Goal: Task Accomplishment & Management: Manage account settings

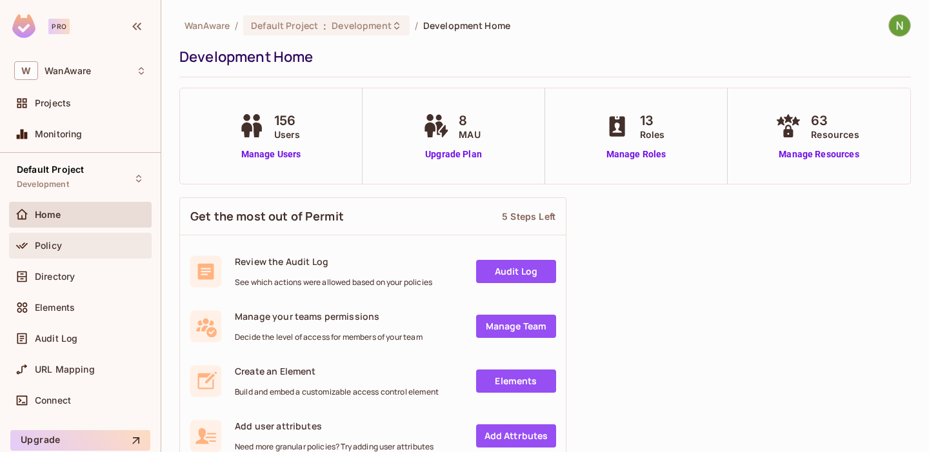
click at [65, 241] on div "Policy" at bounding box center [91, 246] width 112 height 10
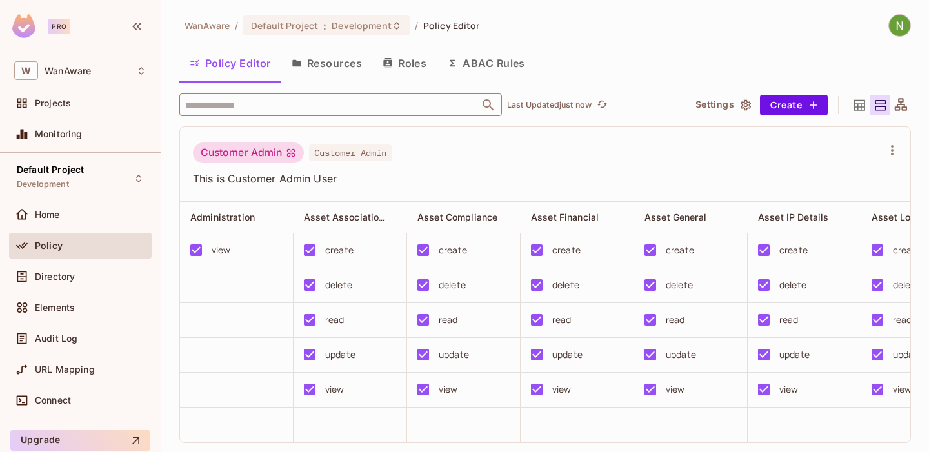
click at [317, 104] on input "text" at bounding box center [329, 105] width 295 height 23
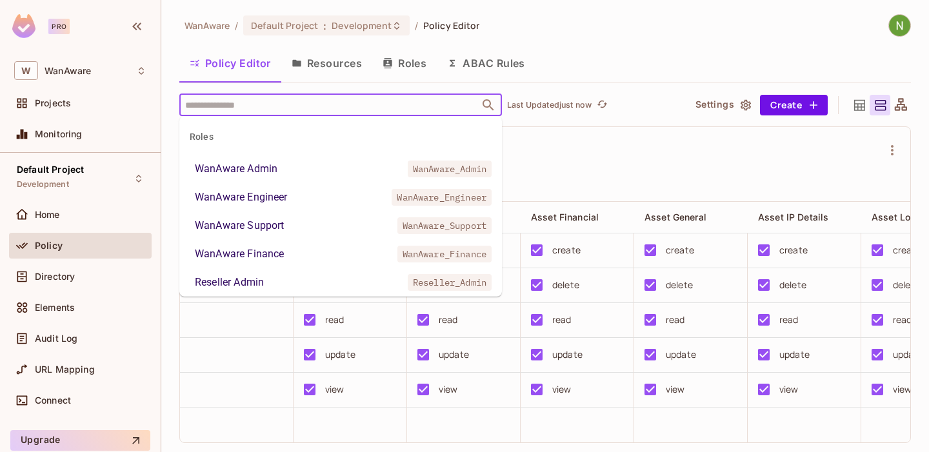
click at [237, 277] on div "Reseller Admin" at bounding box center [229, 282] width 69 height 15
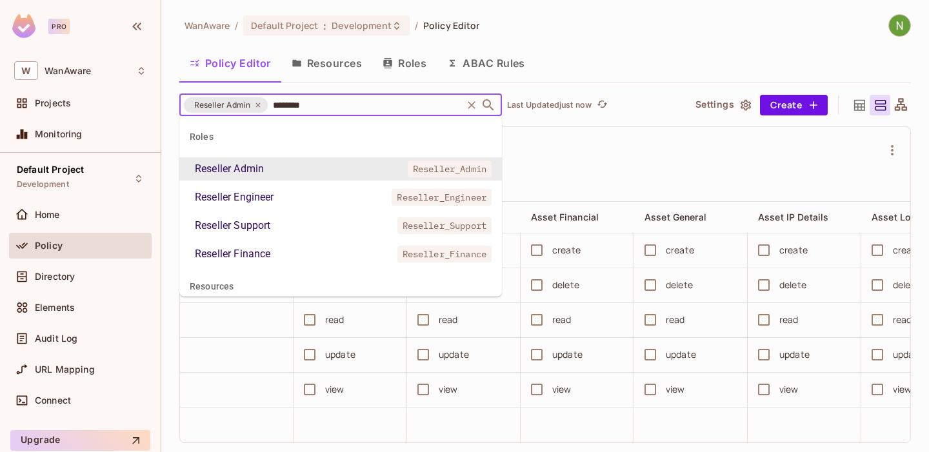
type input "*********"
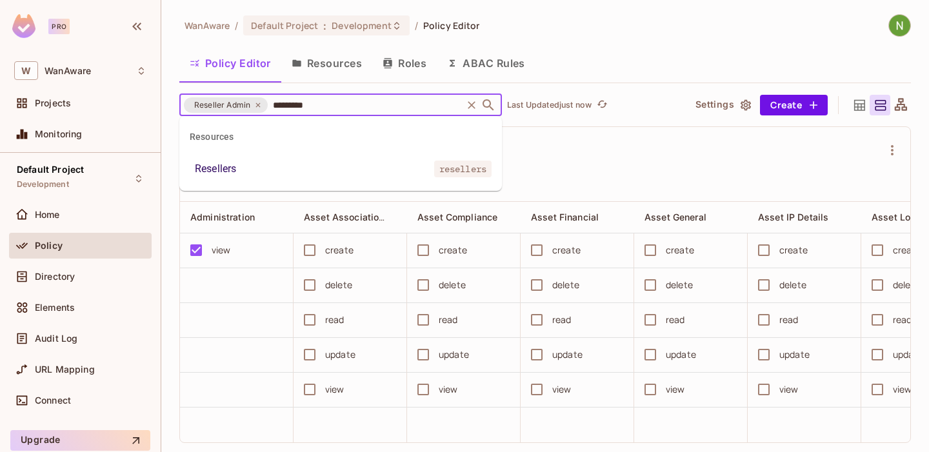
click at [255, 168] on li "Resellers resellers" at bounding box center [340, 168] width 323 height 23
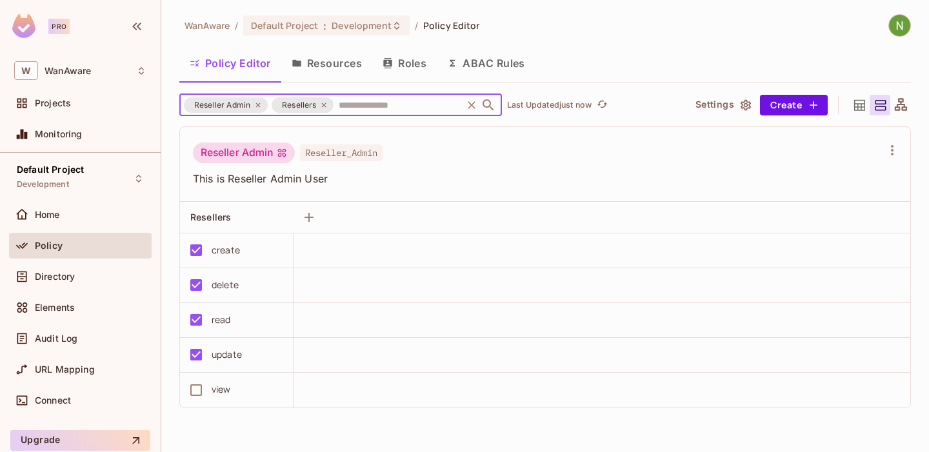
click at [212, 395] on div "view" at bounding box center [221, 390] width 19 height 14
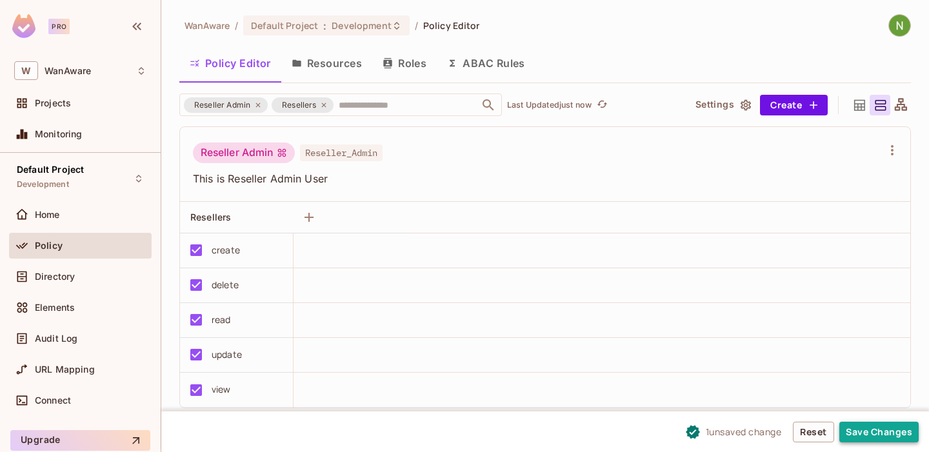
click at [875, 438] on button "Save Changes" at bounding box center [878, 432] width 79 height 21
